Goal: Task Accomplishment & Management: Use online tool/utility

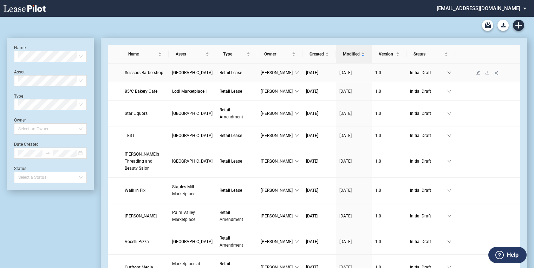
click at [172, 75] on span "[GEOGRAPHIC_DATA]" at bounding box center [192, 72] width 40 height 5
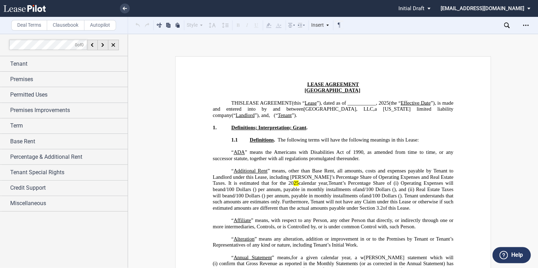
click at [58, 27] on label "Clausebook" at bounding box center [66, 25] width 38 height 11
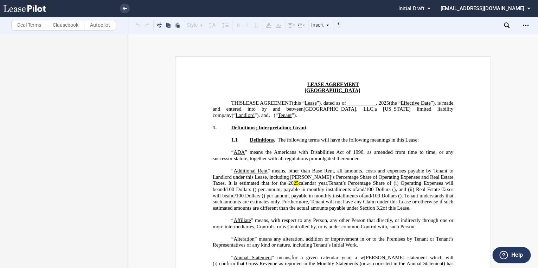
click at [45, 10] on icon at bounding box center [25, 8] width 42 height 7
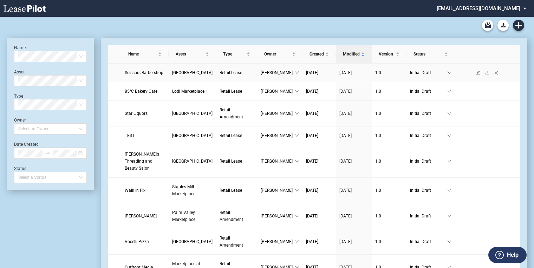
click at [177, 75] on span "[GEOGRAPHIC_DATA]" at bounding box center [192, 72] width 40 height 5
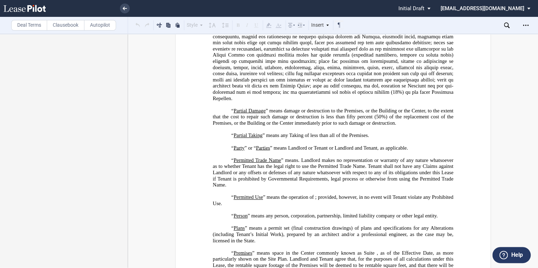
scroll to position [1686, 0]
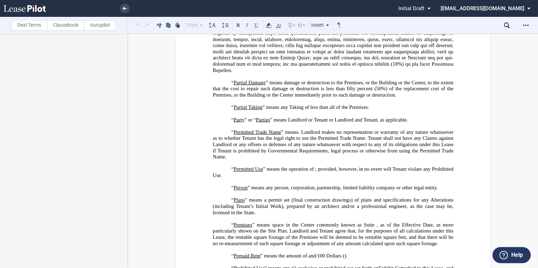
click at [247, 178] on p "“ Permitted Use ” means the operation of ﻿ ﻿ ; provided, however, in no event w…" at bounding box center [333, 172] width 240 height 12
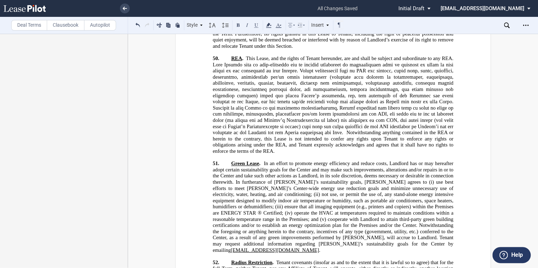
scroll to position [10266, 0]
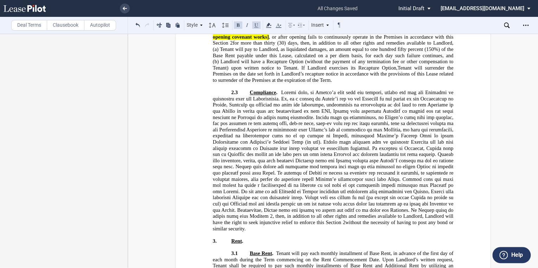
scroll to position [2885, 0]
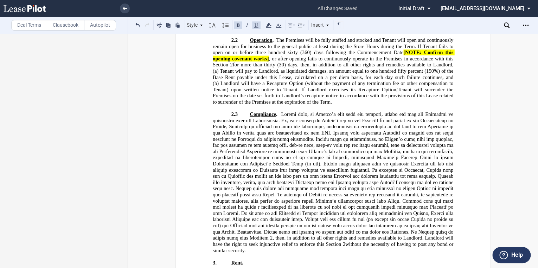
click at [267, 67] on span ", or after opening fails to continuously operate in the Premises in accordance …" at bounding box center [334, 62] width 242 height 12
drag, startPoint x: 267, startPoint y: 70, endPoint x: 402, endPoint y: 64, distance: 135.8
click at [402, 64] on span "Operation . The Premises will be fully staffed and stocked and Tenant will open…" at bounding box center [334, 64] width 242 height 55
click at [159, 25] on button at bounding box center [159, 25] width 8 height 8
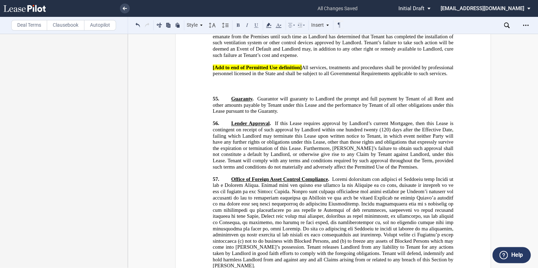
scroll to position [10403, 0]
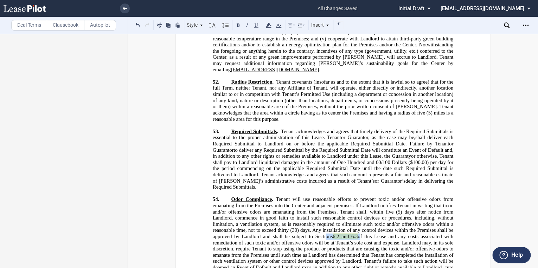
drag, startPoint x: 357, startPoint y: 136, endPoint x: 322, endPoint y: 137, distance: 34.8
click at [322, 196] on span "Odor Compliance . Tenant will use reasonable efforts to prevent toxic and/or of…" at bounding box center [334, 236] width 242 height 80
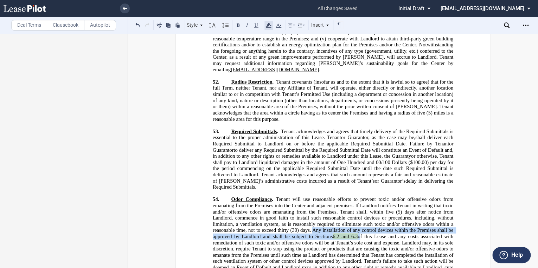
click at [271, 27] on icon at bounding box center [268, 25] width 8 height 8
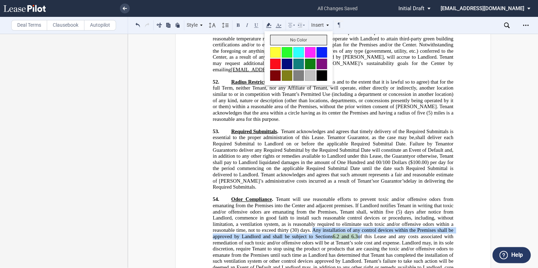
click at [301, 40] on button "No Color" at bounding box center [298, 40] width 57 height 11
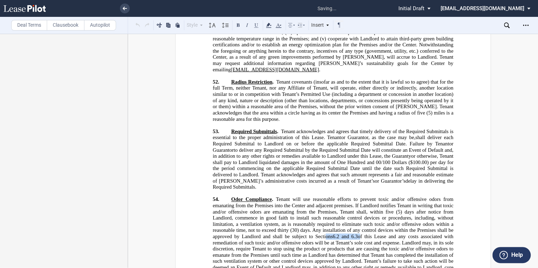
drag, startPoint x: 449, startPoint y: 193, endPoint x: 193, endPoint y: 188, distance: 256.5
drag, startPoint x: 296, startPoint y: 190, endPoint x: 444, endPoint y: 195, distance: 148.0
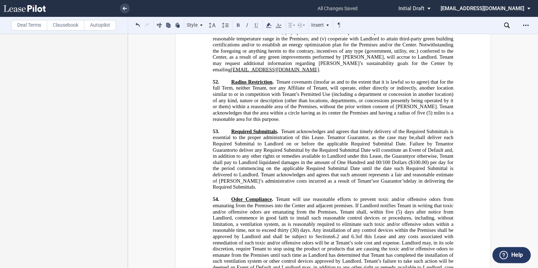
drag, startPoint x: 446, startPoint y: 193, endPoint x: 195, endPoint y: 185, distance: 251.7
drag, startPoint x: 197, startPoint y: 186, endPoint x: 237, endPoint y: 190, distance: 40.3
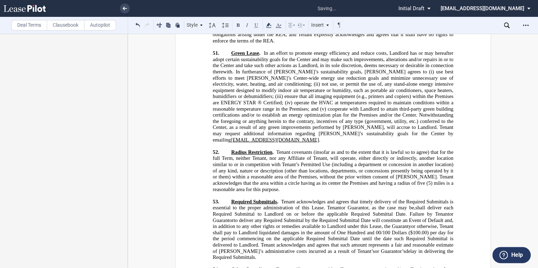
scroll to position [10319, 0]
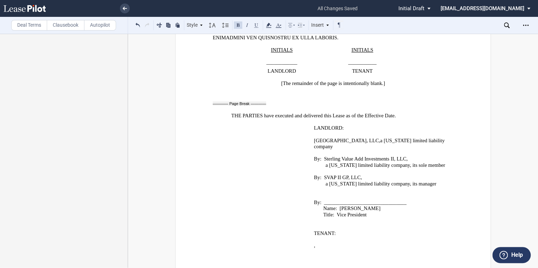
scroll to position [11077, 0]
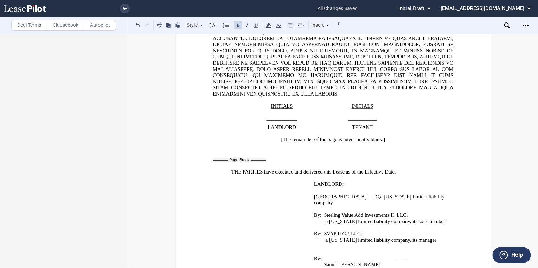
click at [382, 194] on span "a" at bounding box center [381, 197] width 2 height 6
click at [321, 212] on span at bounding box center [322, 215] width 2 height 6
click at [324, 231] on span "SVAP II GP, LLC," at bounding box center [343, 234] width 38 height 6
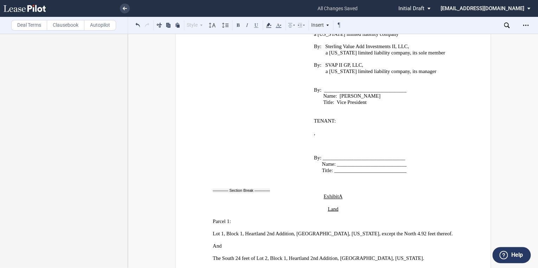
scroll to position [11218, 0]
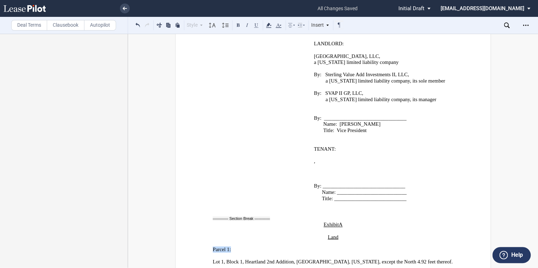
drag, startPoint x: 233, startPoint y: 144, endPoint x: 202, endPoint y: 145, distance: 30.9
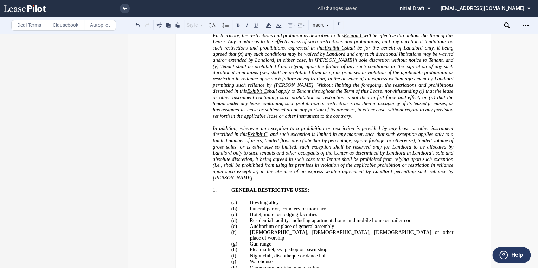
scroll to position [11640, 0]
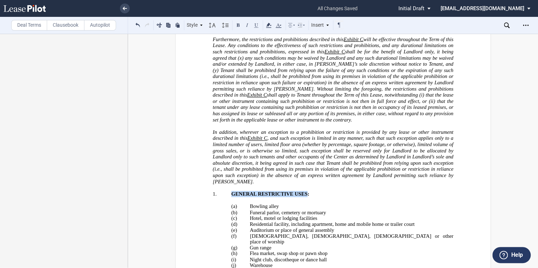
drag, startPoint x: 305, startPoint y: 90, endPoint x: 230, endPoint y: 91, distance: 74.1
click at [231, 191] on span "GENERAL RESTRICTIVE USES:" at bounding box center [270, 194] width 78 height 6
click at [257, 26] on button at bounding box center [256, 25] width 8 height 8
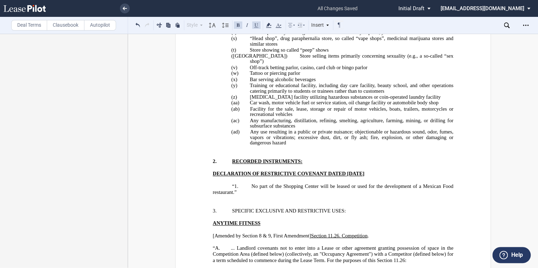
scroll to position [11921, 0]
drag, startPoint x: 339, startPoint y: 93, endPoint x: 229, endPoint y: 92, distance: 110.3
click at [229, 207] on span "3. SPECIFIC EXCLUSIVE AND RESTRICTIVE USES:" at bounding box center [279, 210] width 133 height 6
click at [236, 24] on button at bounding box center [238, 25] width 8 height 8
click at [213, 207] on span "3." at bounding box center [215, 210] width 4 height 6
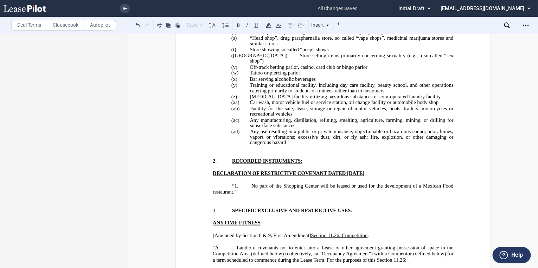
drag, startPoint x: 215, startPoint y: 94, endPoint x: 210, endPoint y: 93, distance: 5.4
drag, startPoint x: 211, startPoint y: 93, endPoint x: 216, endPoint y: 95, distance: 6.0
click at [216, 207] on span "3. SPECIFIC EXCLUSIVE AND RESTRICTIVE USES :" at bounding box center [282, 210] width 139 height 6
click at [237, 25] on button at bounding box center [238, 25] width 8 height 8
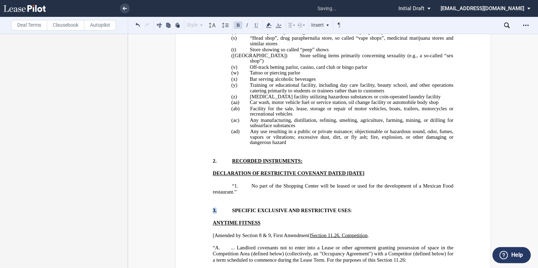
click at [265, 220] on p "ANYTIME FITNESS" at bounding box center [333, 223] width 240 height 6
drag, startPoint x: 347, startPoint y: 92, endPoint x: 230, endPoint y: 97, distance: 117.4
click at [232, 207] on span "SPECIFIC EXCLUSIVE AND RESTRICTIVE USES" at bounding box center [291, 210] width 118 height 6
click at [254, 24] on button at bounding box center [256, 25] width 8 height 8
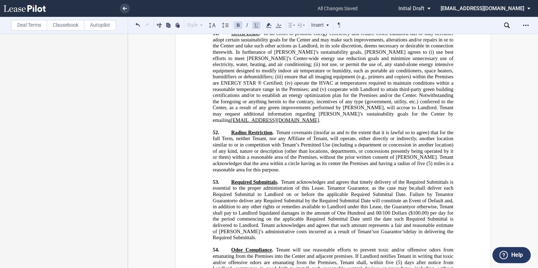
scroll to position [10404, 0]
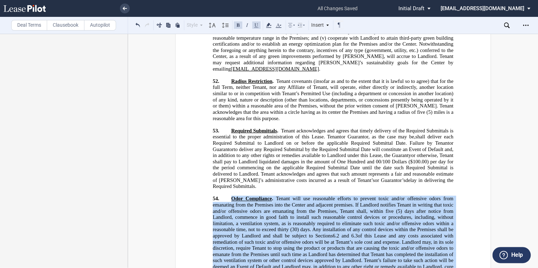
drag, startPoint x: 294, startPoint y: 172, endPoint x: 229, endPoint y: 99, distance: 97.5
click at [229, 196] on span "Odor Compliance . Tenant will use reasonable efforts to prevent toxic and/or of…" at bounding box center [334, 236] width 242 height 80
copy span "Lore Ipsumdolor . Sitame cons adi elitseddoe tempori ut laboree dolor mag/al en…"
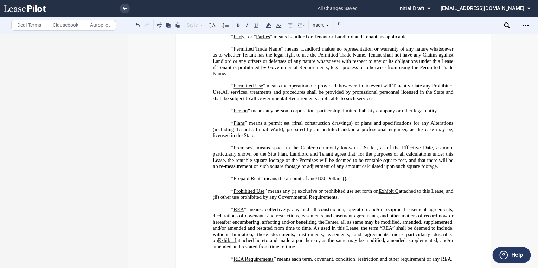
scroll to position [1751, 0]
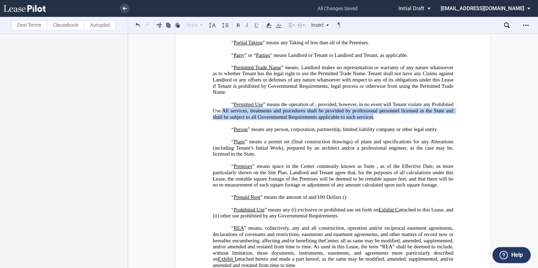
drag, startPoint x: 390, startPoint y: 122, endPoint x: 247, endPoint y: 116, distance: 143.1
click at [245, 117] on span "All services, treatments and procedures shall be provided by professional perso…" at bounding box center [334, 114] width 242 height 12
copy span "All services, treatments and procedures shall be provided by professional perso…"
